Goal: Information Seeking & Learning: Learn about a topic

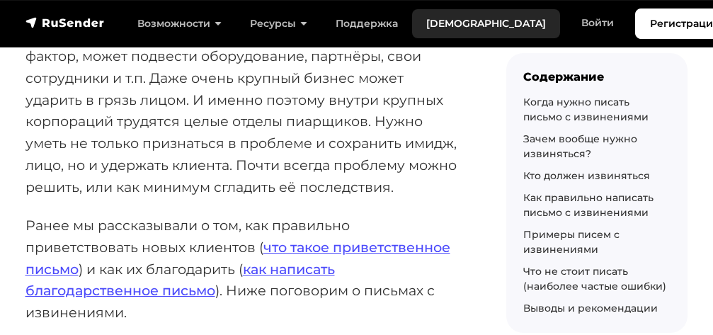
scroll to position [267, 0]
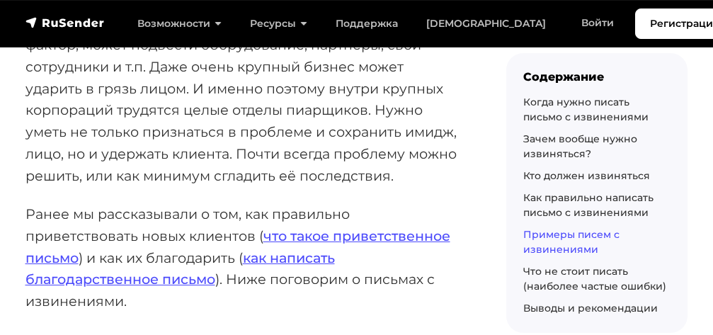
click at [540, 233] on link "Примеры писем с извинениями" at bounding box center [571, 242] width 96 height 28
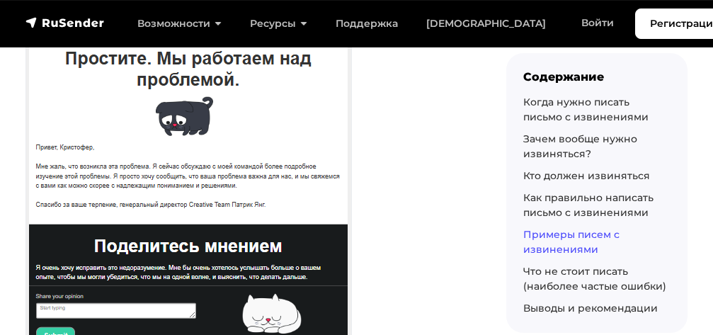
scroll to position [12294, 0]
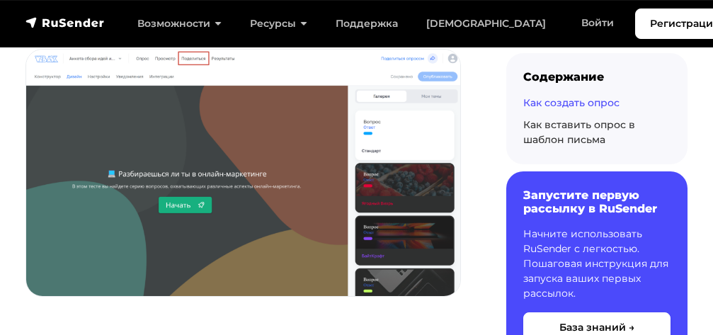
scroll to position [611, 0]
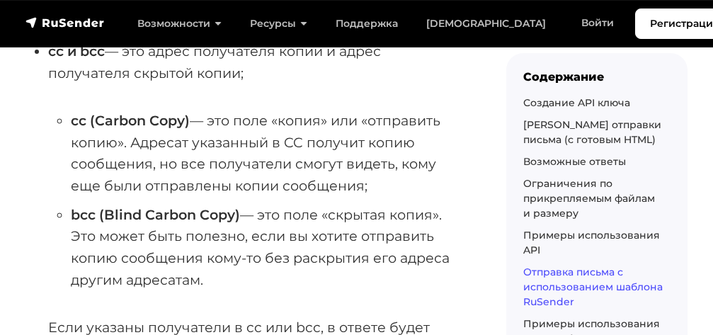
scroll to position [9257, 0]
